Goal: Task Accomplishment & Management: Manage account settings

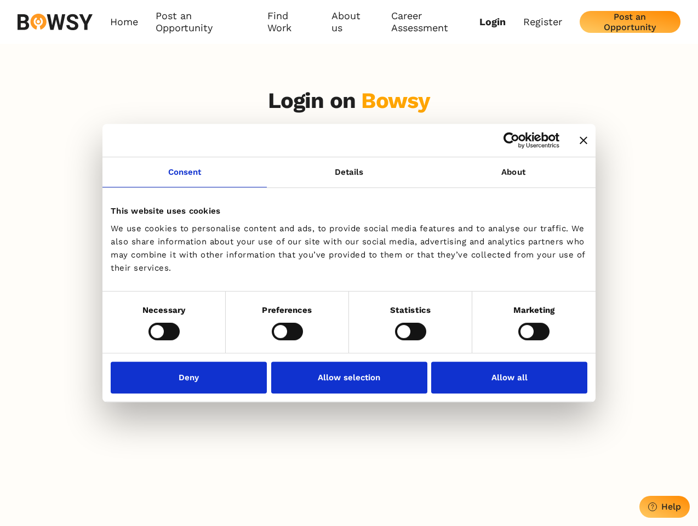
click at [580, 141] on icon "Close banner" at bounding box center [584, 140] width 8 height 8
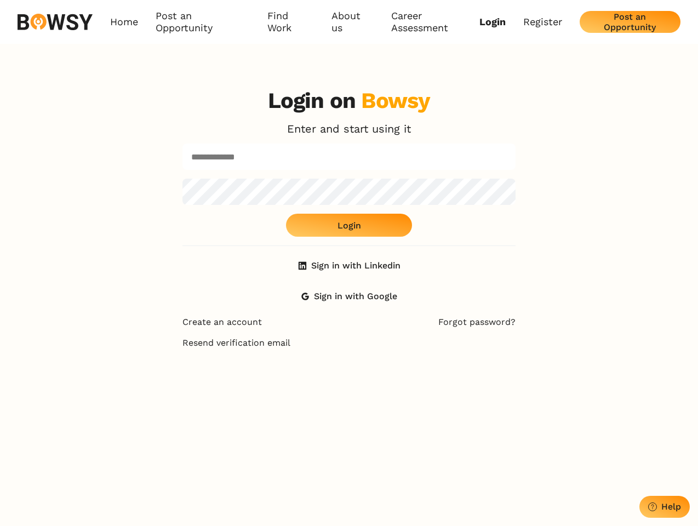
click at [185, 179] on link "Consent" at bounding box center [184, 172] width 164 height 30
click at [513, 179] on div "Login on Bowsy Enter and start using it Login Sign in with Linkedin Sign in wit…" at bounding box center [348, 198] width 333 height 220
click at [164, 331] on div "Login on Bowsy Enter and start using it Login Sign in with Linkedin Sign in wit…" at bounding box center [349, 342] width 698 height 526
click at [287, 331] on div "Login on Bowsy Enter and start using it Login Sign in with Linkedin Sign in wit…" at bounding box center [349, 342] width 351 height 526
click at [410, 331] on div "Login on Bowsy Enter and start using it Login Sign in with Linkedin Sign in wit…" at bounding box center [349, 342] width 351 height 526
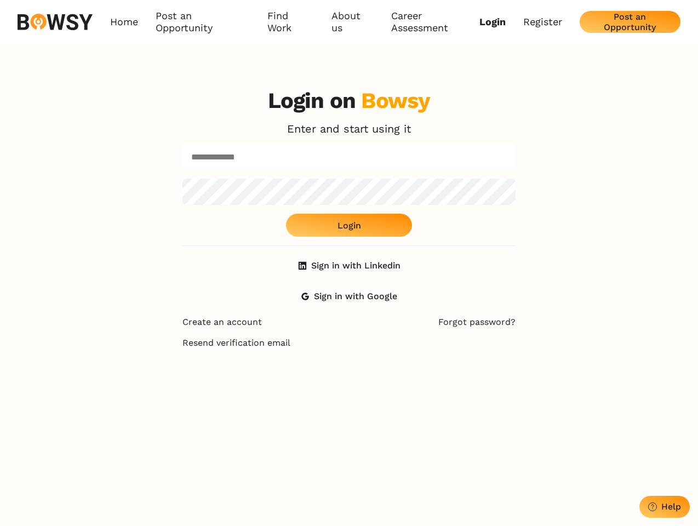
click at [534, 331] on div "Login on Bowsy Enter and start using it Login Sign in with Linkedin Sign in wit…" at bounding box center [349, 342] width 698 height 526
click at [192, 377] on div "Login on Bowsy Enter and start using it Login Sign in with Linkedin Sign in wit…" at bounding box center [349, 342] width 351 height 526
click at [349, 377] on div "Login on Bowsy Enter and start using it Login Sign in with Linkedin Sign in wit…" at bounding box center [349, 342] width 351 height 526
